Goal: Task Accomplishment & Management: Manage account settings

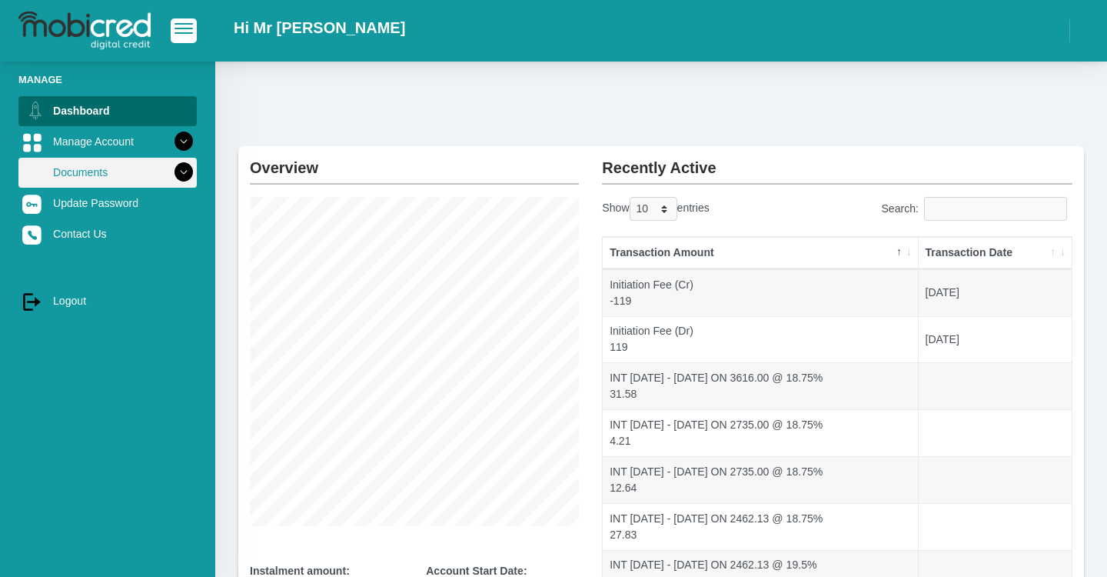
scroll to position [118, 0]
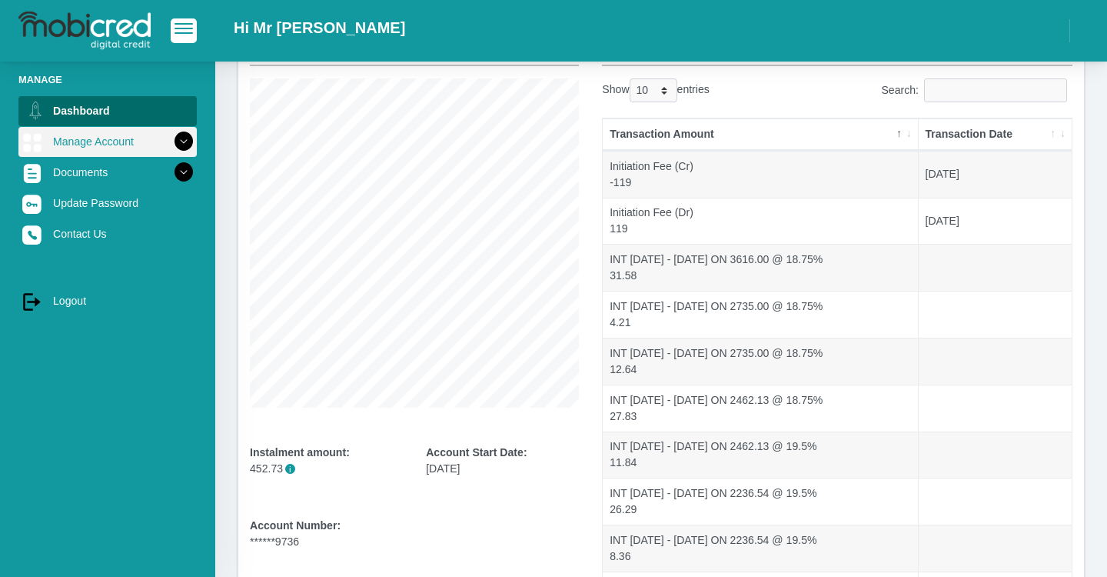
click at [96, 146] on link "Manage Account" at bounding box center [107, 141] width 178 height 29
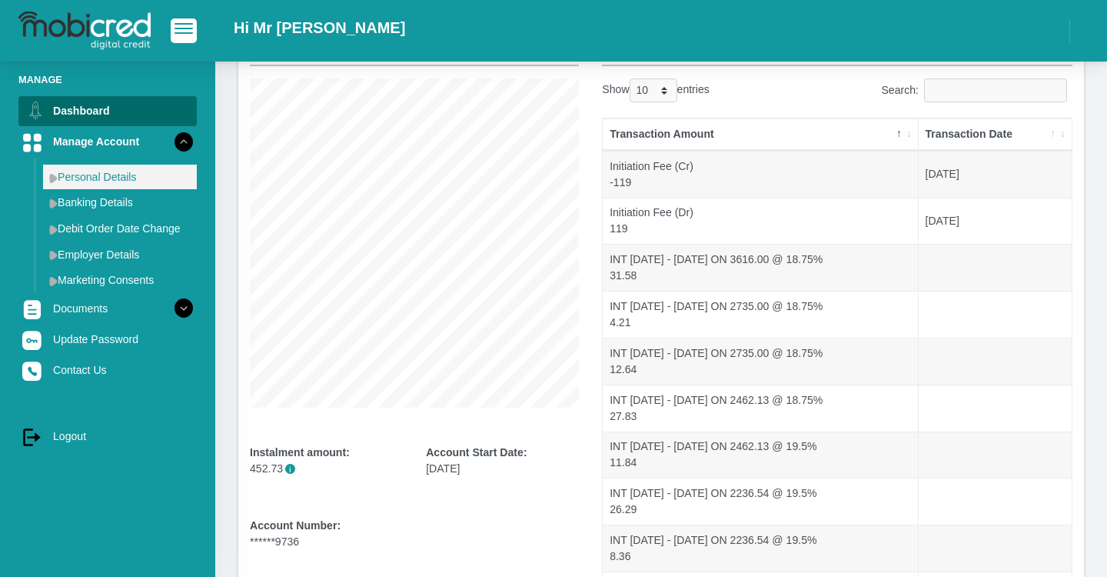
click at [98, 172] on link "Personal Details" at bounding box center [120, 177] width 154 height 25
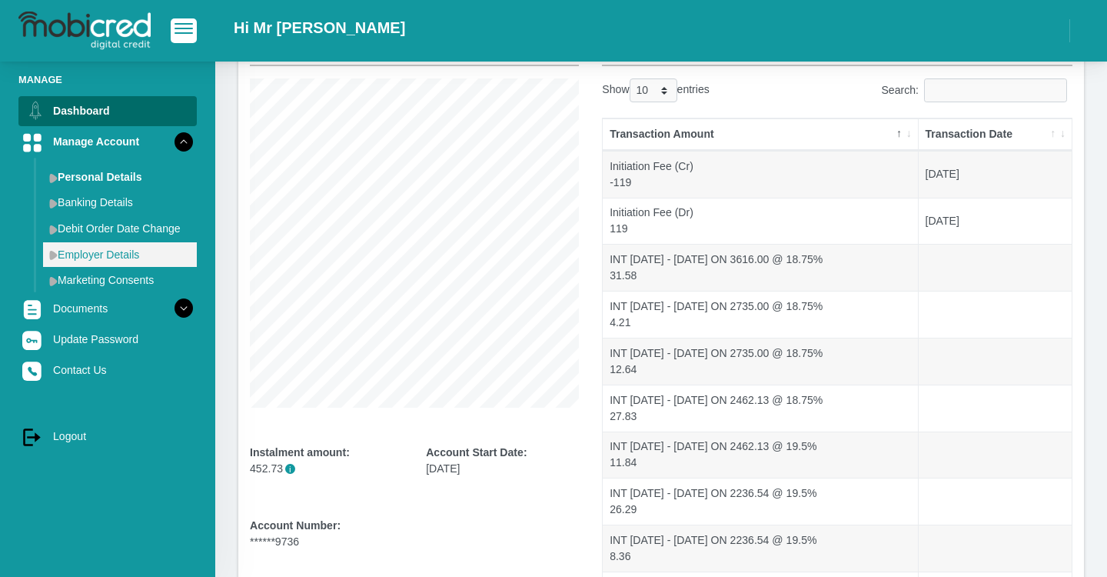
click at [117, 257] on link "Employer Details" at bounding box center [120, 254] width 154 height 25
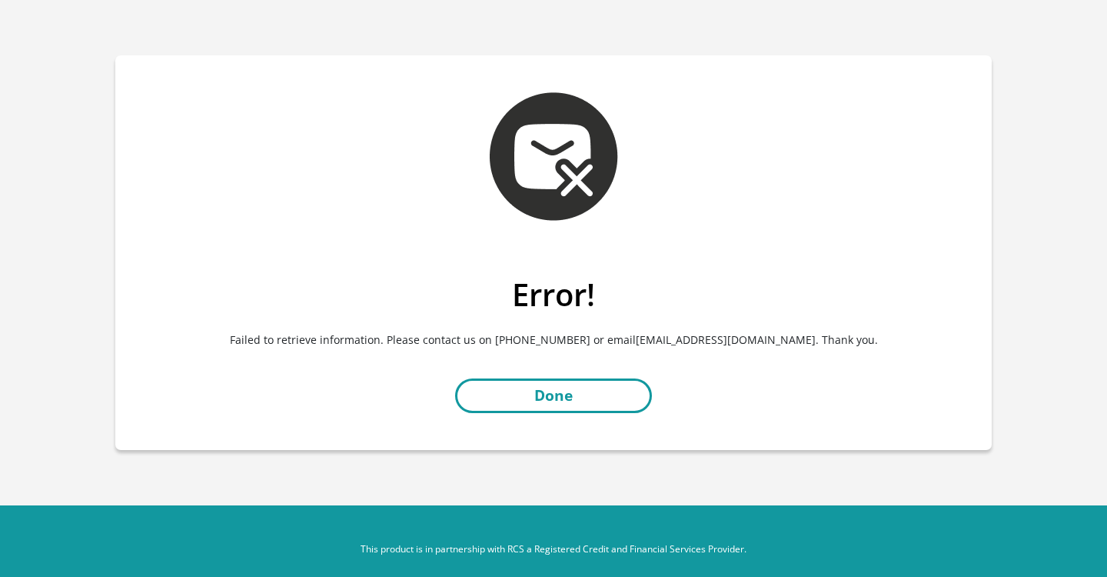
click at [508, 384] on link "Done" at bounding box center [553, 395] width 197 height 35
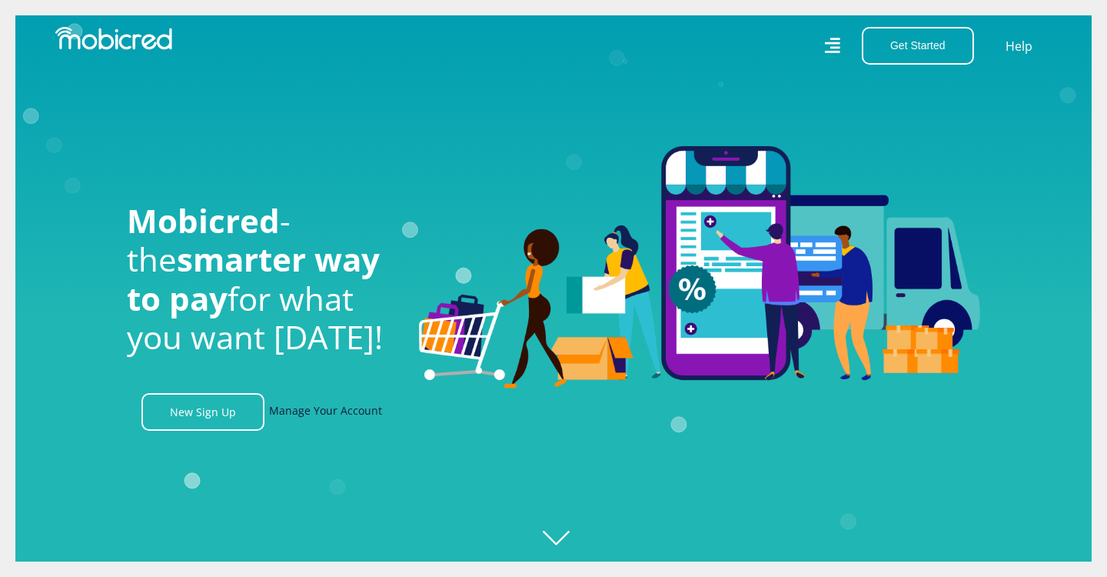
click at [313, 414] on link "Manage Your Account" at bounding box center [325, 412] width 113 height 38
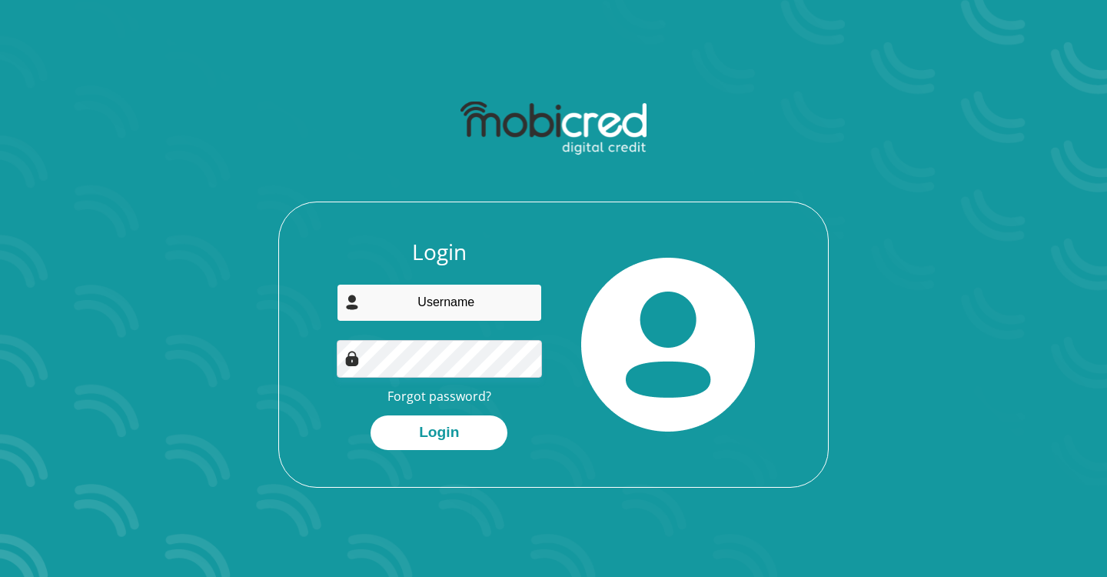
type input "raeesganief4015@gmail.com"
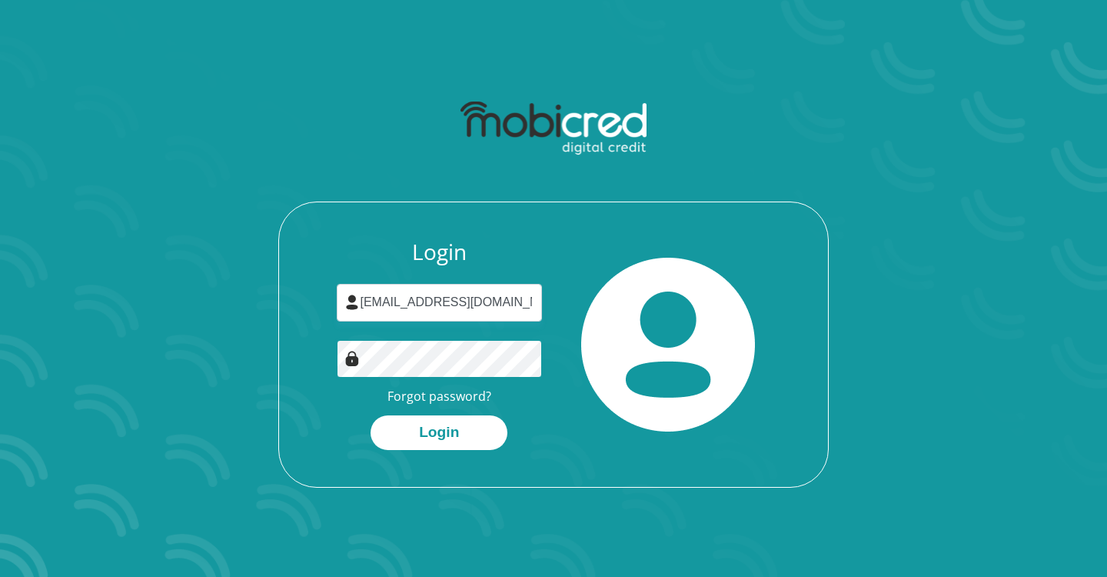
click at [439, 431] on button "Login" at bounding box center [439, 432] width 137 height 35
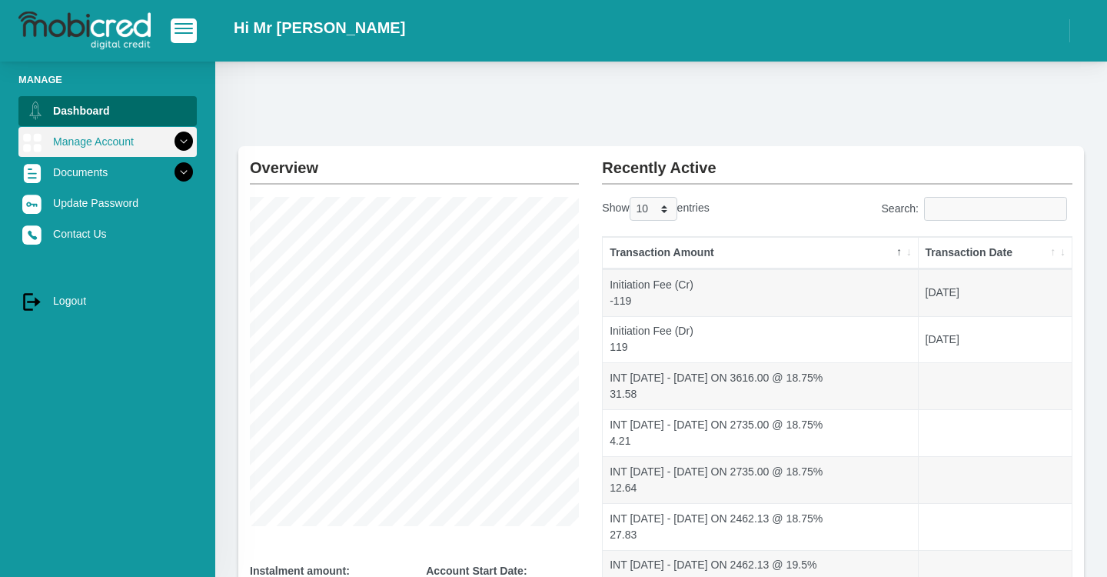
click at [78, 148] on link "Manage Account" at bounding box center [107, 141] width 178 height 29
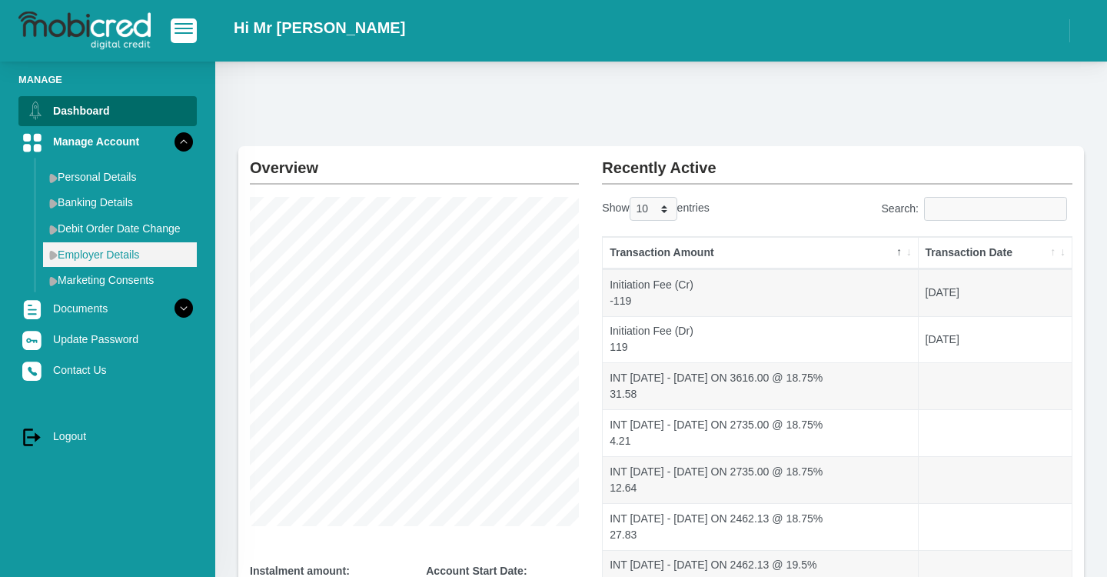
click at [120, 255] on link "Employer Details" at bounding box center [120, 254] width 154 height 25
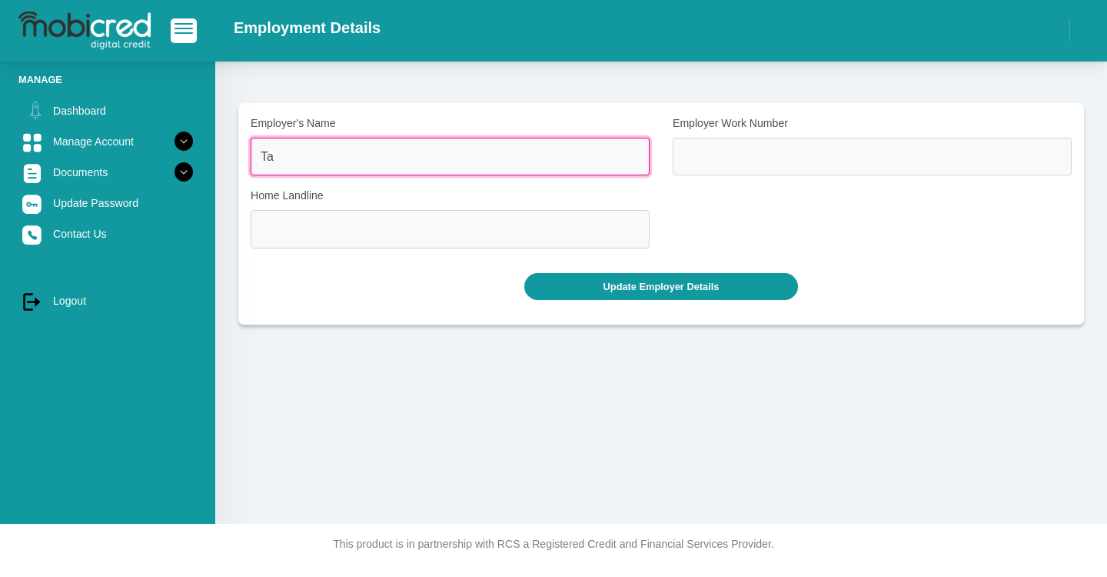
type input "T"
click at [643, 161] on input "iri" at bounding box center [450, 157] width 399 height 38
click at [634, 160] on input "iri" at bounding box center [450, 157] width 399 height 38
type input "iris network systems"
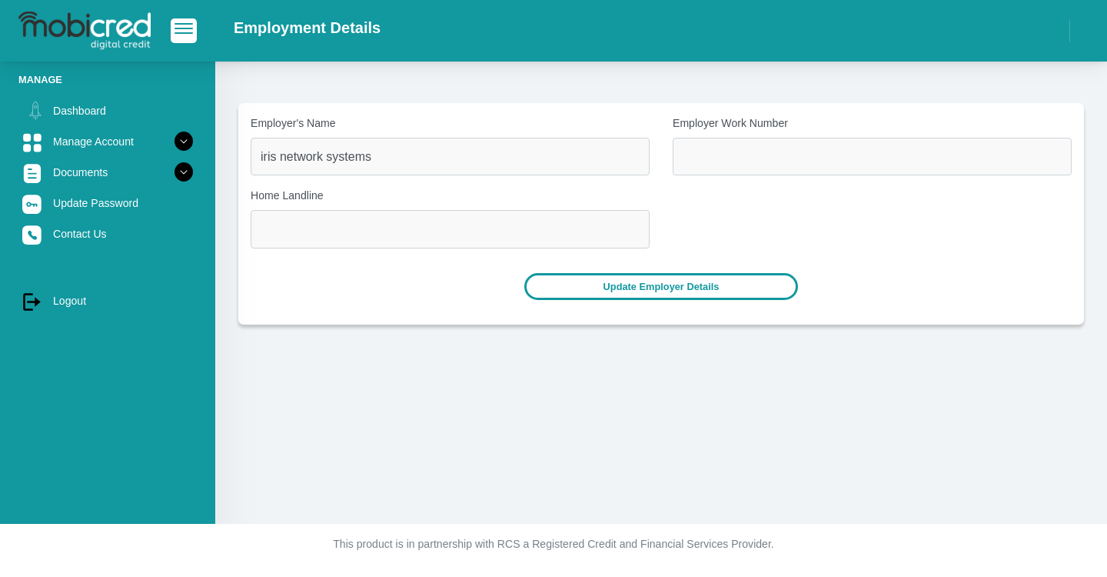
click at [686, 276] on button "Update Employer Details" at bounding box center [662, 286] width 275 height 27
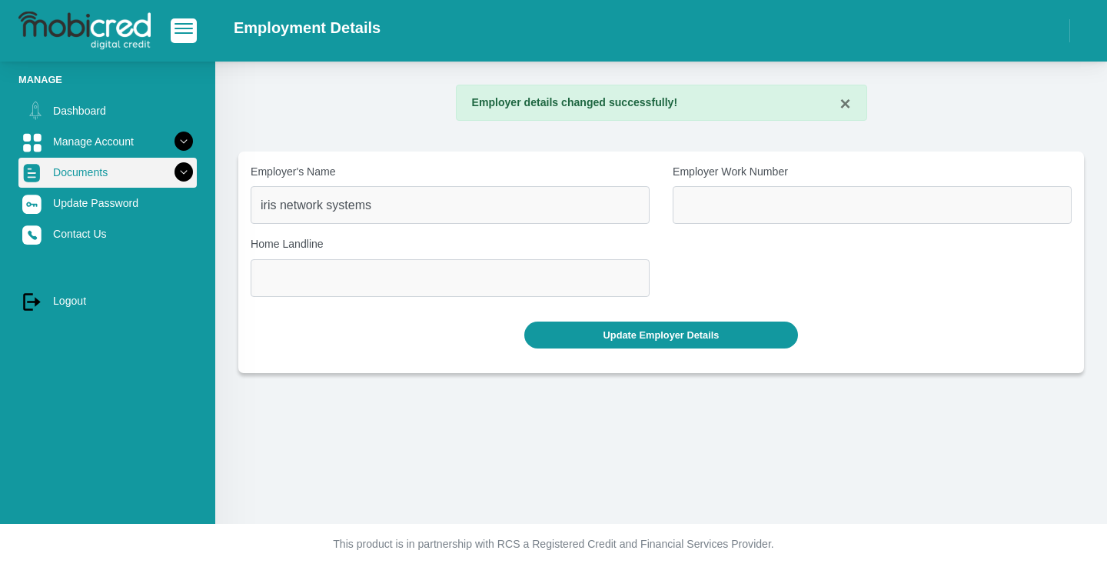
click at [113, 176] on link "Documents" at bounding box center [107, 172] width 178 height 29
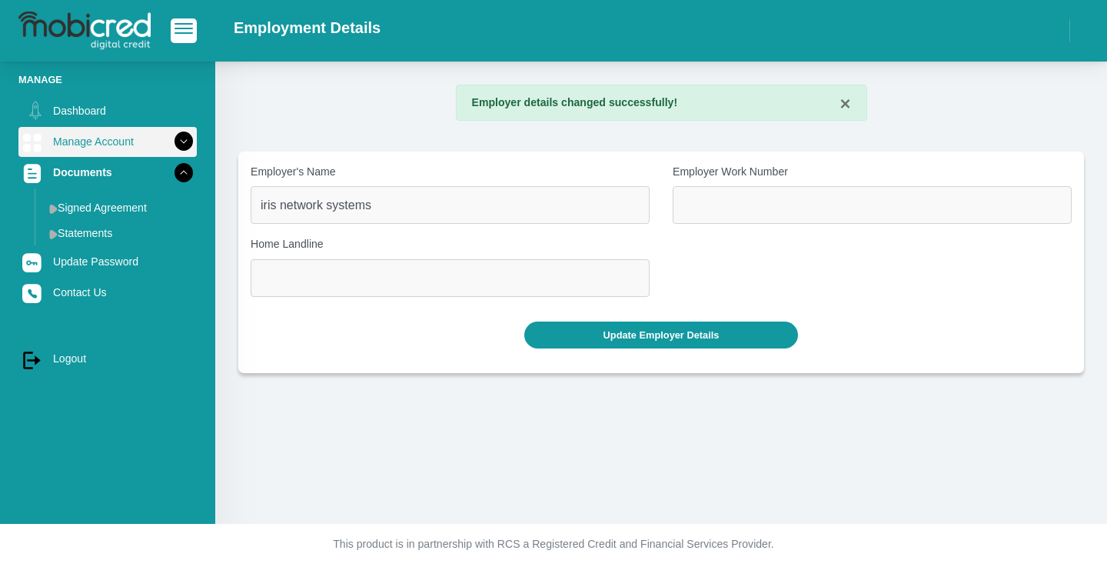
click at [108, 145] on link "Manage Account" at bounding box center [107, 141] width 178 height 29
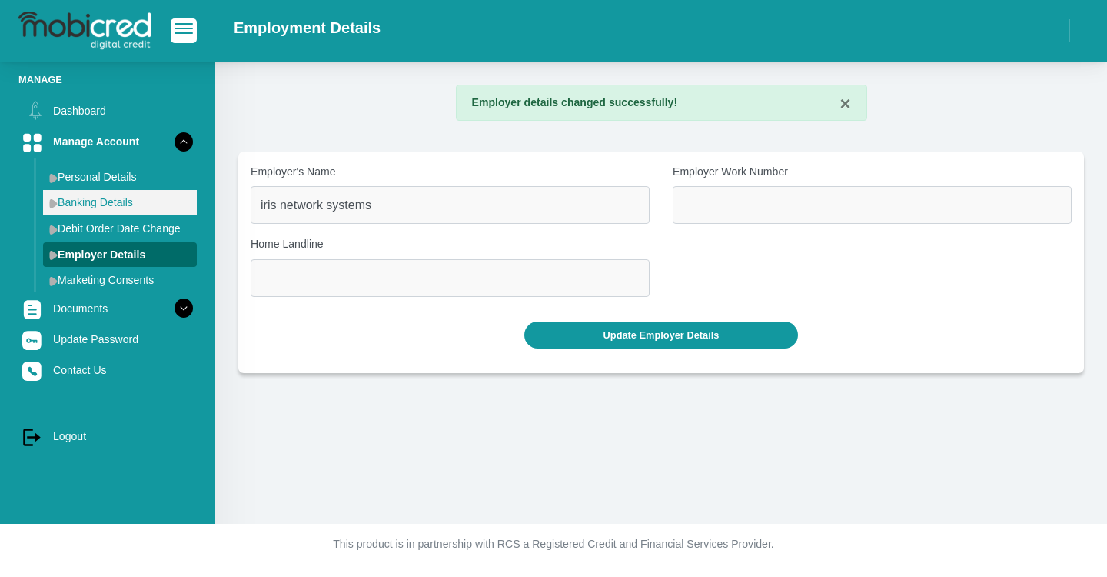
click at [110, 211] on link "Banking Details" at bounding box center [120, 202] width 154 height 25
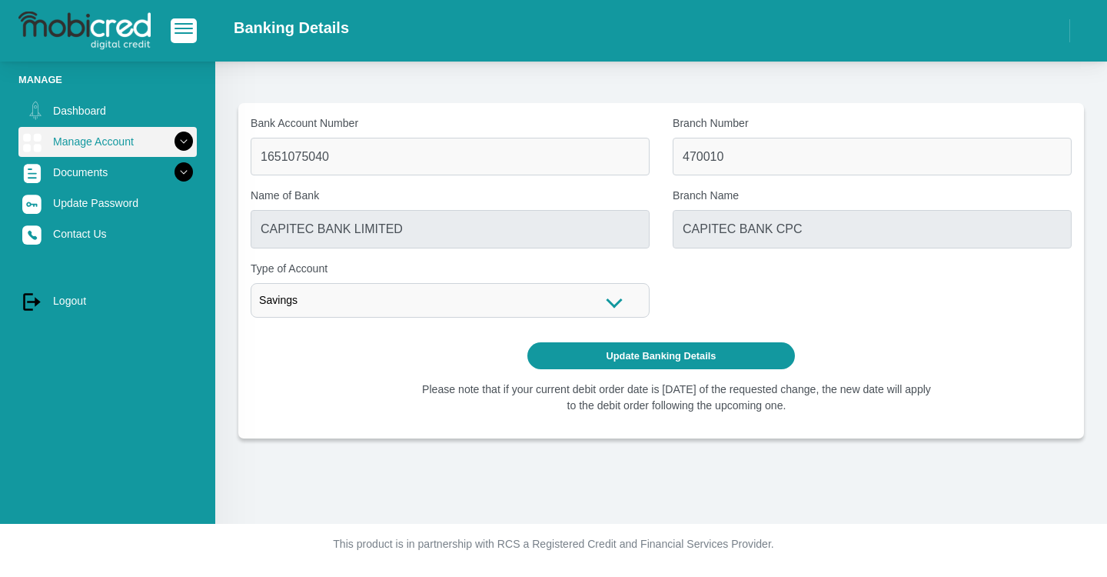
click at [90, 155] on link "Manage Account" at bounding box center [107, 141] width 178 height 29
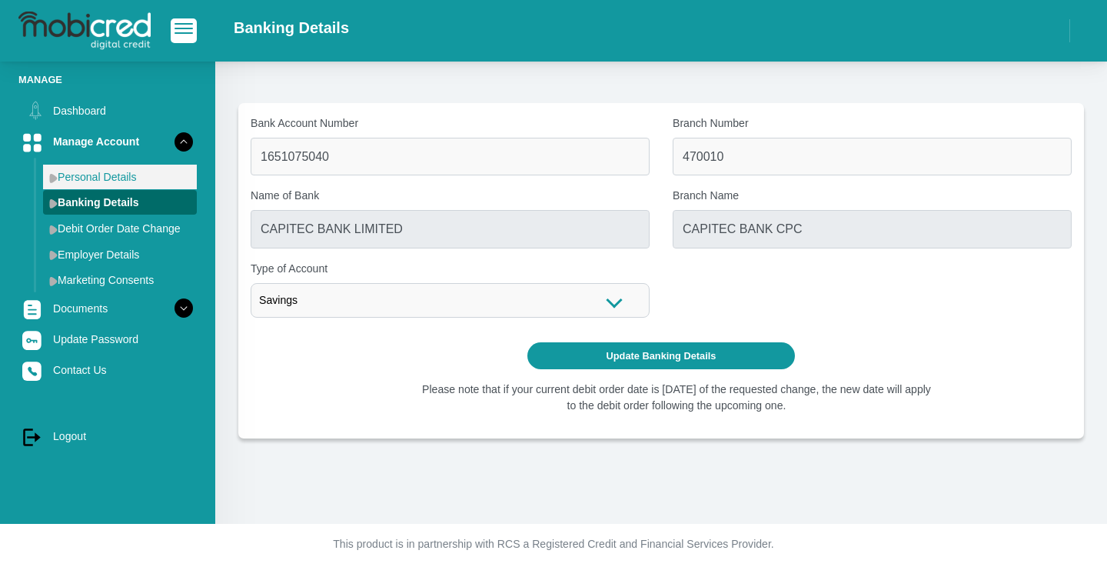
click at [101, 180] on link "Personal Details" at bounding box center [120, 177] width 154 height 25
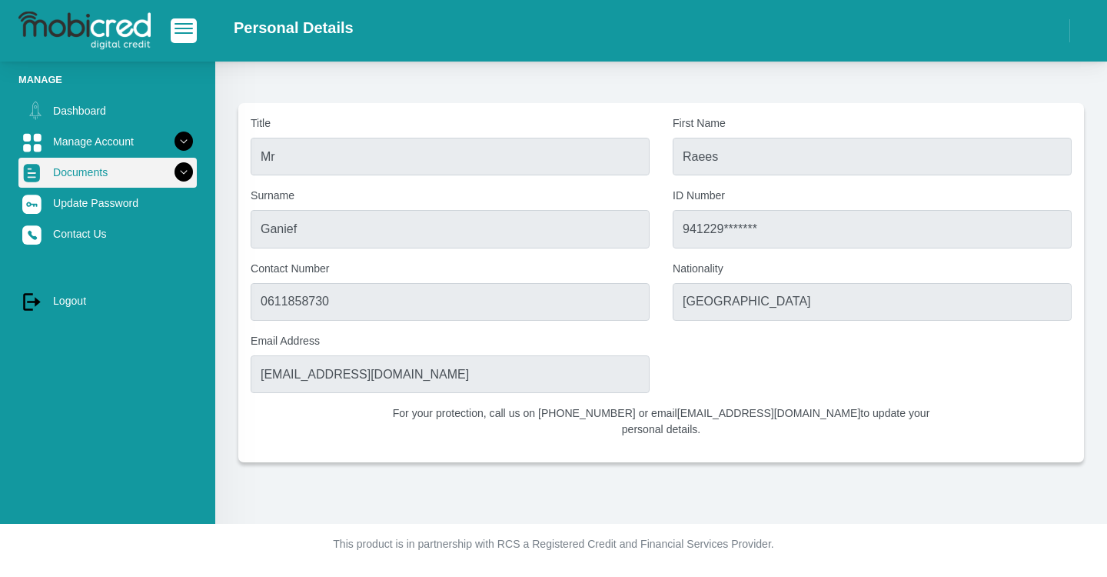
click at [78, 181] on link "Documents" at bounding box center [107, 172] width 178 height 29
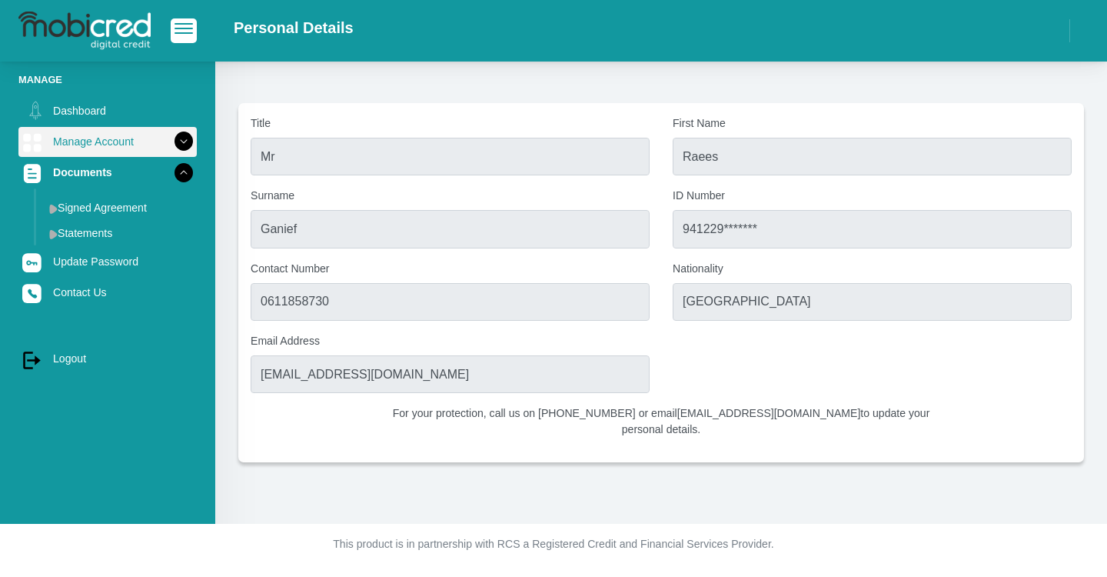
click at [80, 148] on link "Manage Account" at bounding box center [107, 141] width 178 height 29
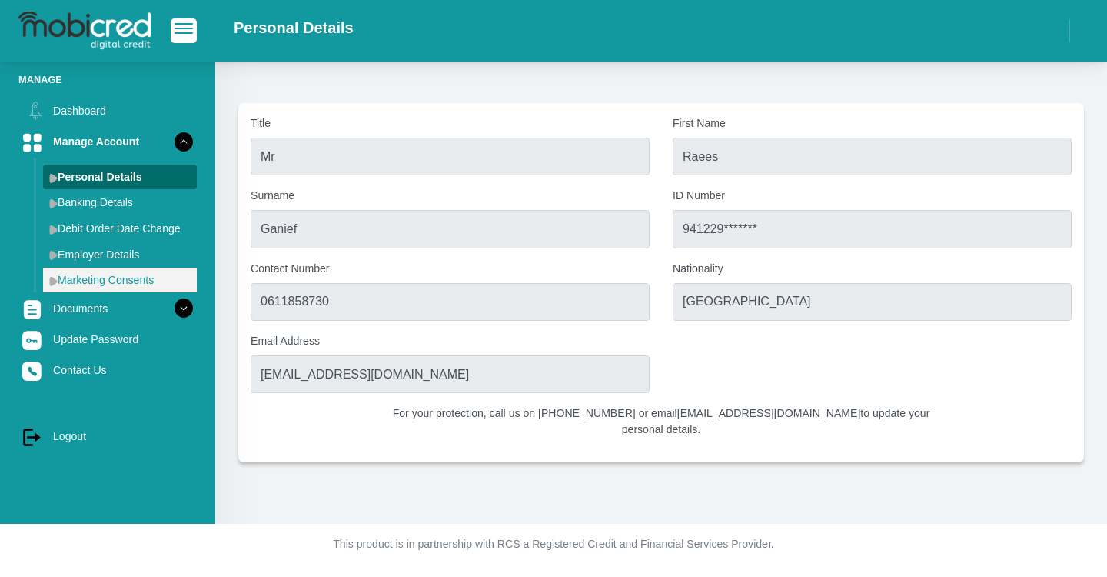
click at [112, 277] on link "Marketing Consents" at bounding box center [120, 280] width 154 height 25
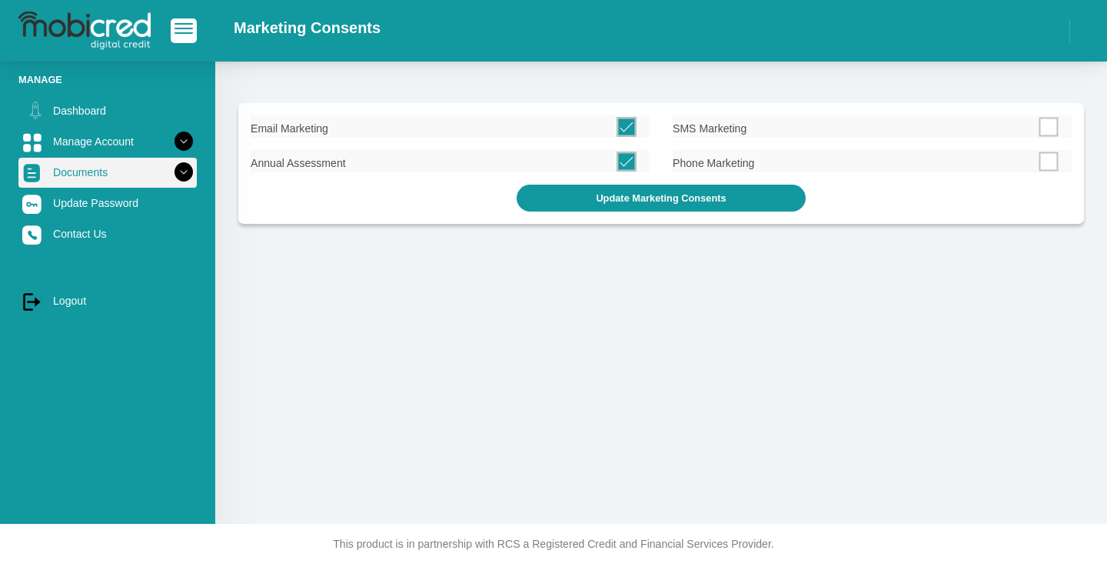
click at [78, 178] on link "Documents" at bounding box center [107, 172] width 178 height 29
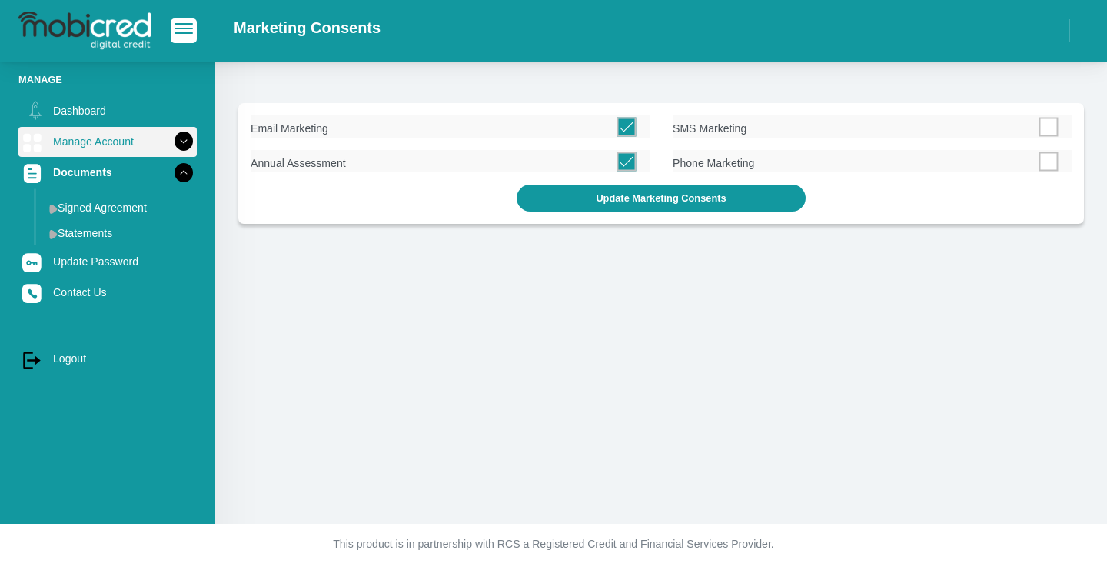
click at [78, 148] on link "Manage Account" at bounding box center [107, 141] width 178 height 29
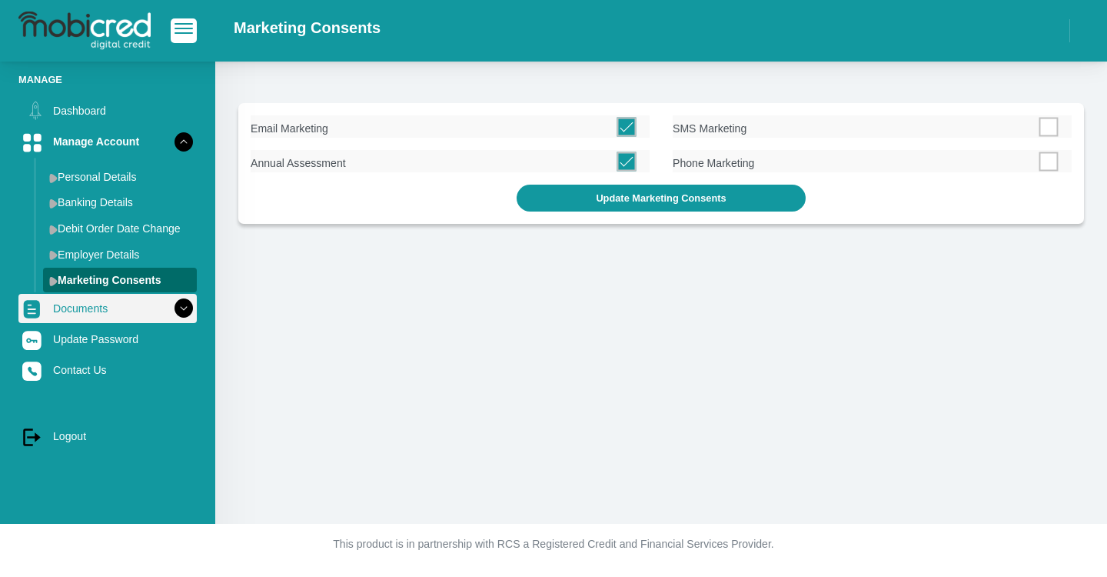
click at [93, 312] on link "Documents" at bounding box center [107, 308] width 178 height 29
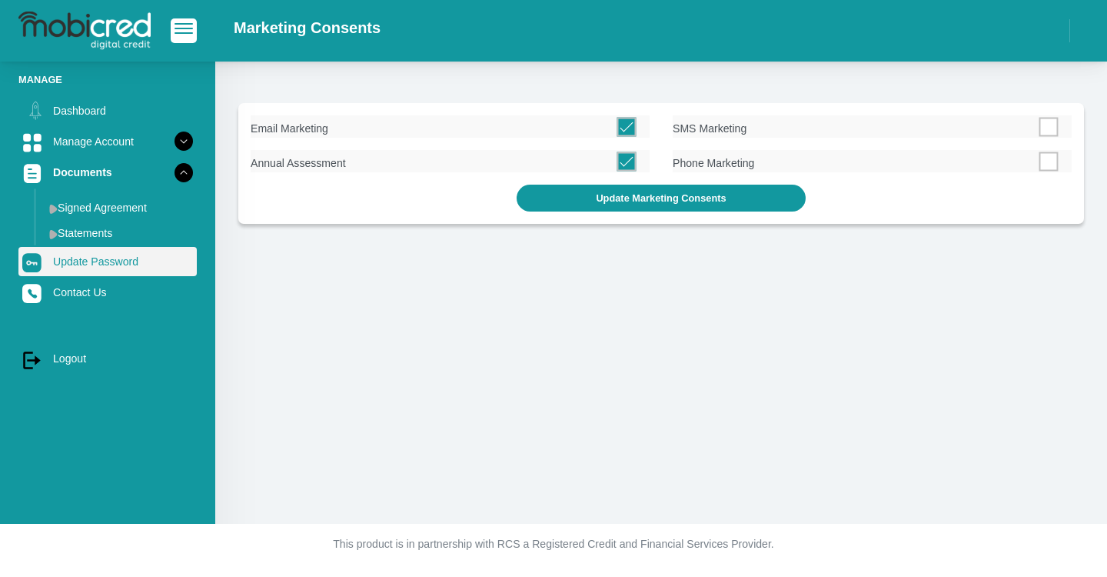
click at [88, 266] on link "Update Password" at bounding box center [107, 261] width 178 height 29
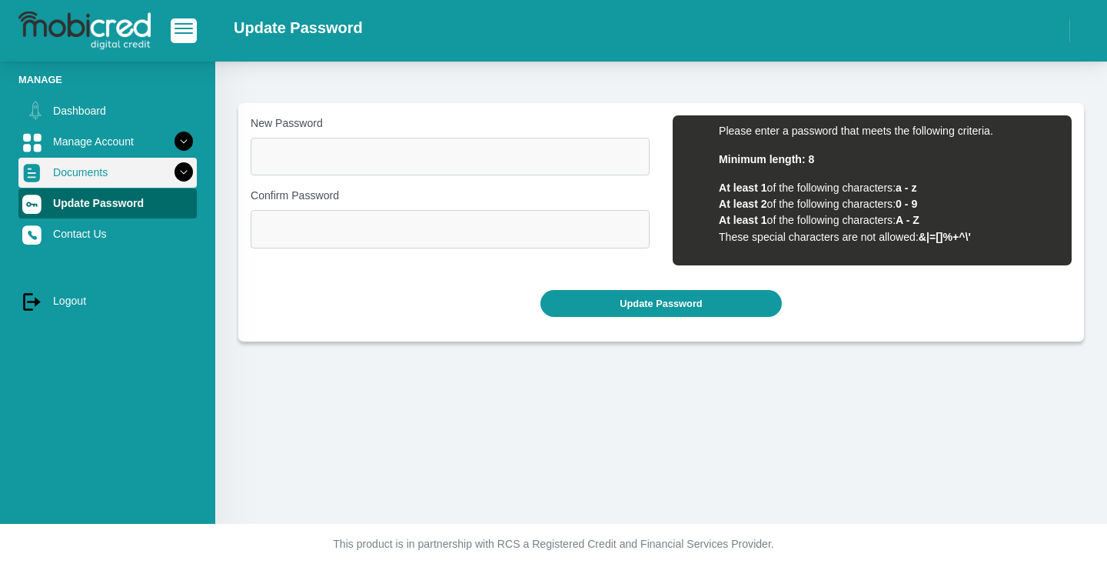
click at [92, 179] on link "Documents" at bounding box center [107, 172] width 178 height 29
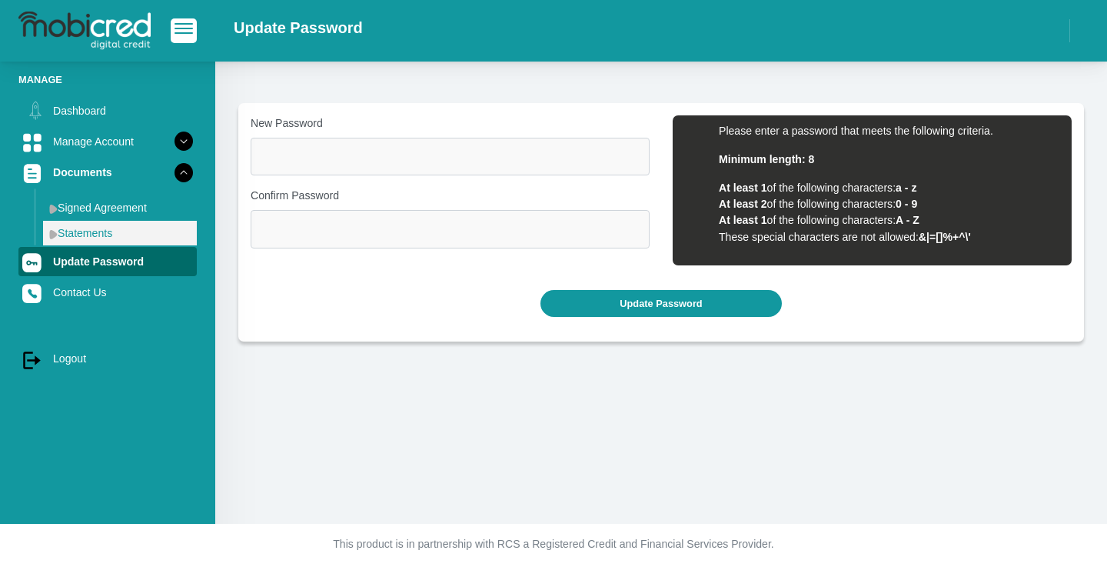
click at [98, 231] on link "Statements" at bounding box center [120, 233] width 154 height 25
